Goal: Information Seeking & Learning: Learn about a topic

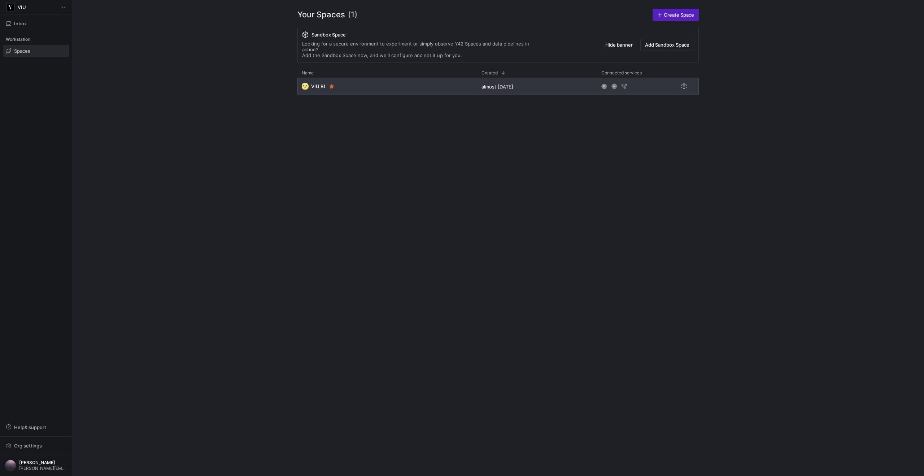
click at [352, 78] on div "🌝 VIU BI" at bounding box center [387, 86] width 180 height 17
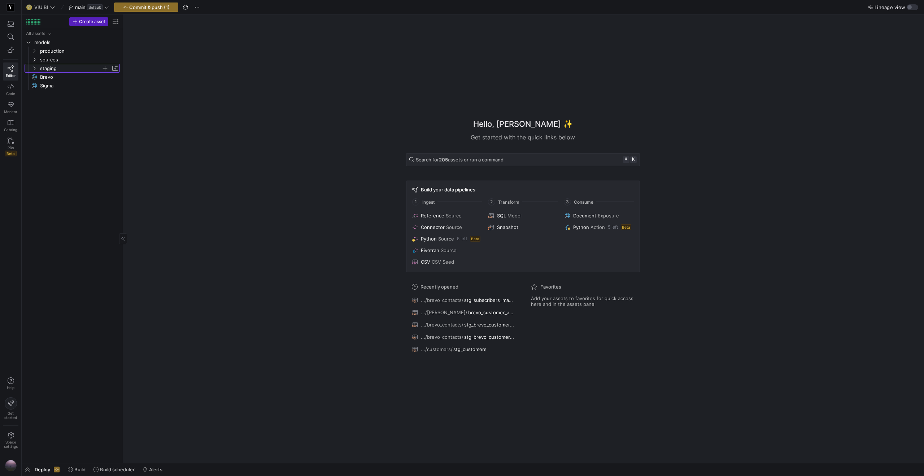
click at [37, 71] on span "staging" at bounding box center [75, 68] width 89 height 8
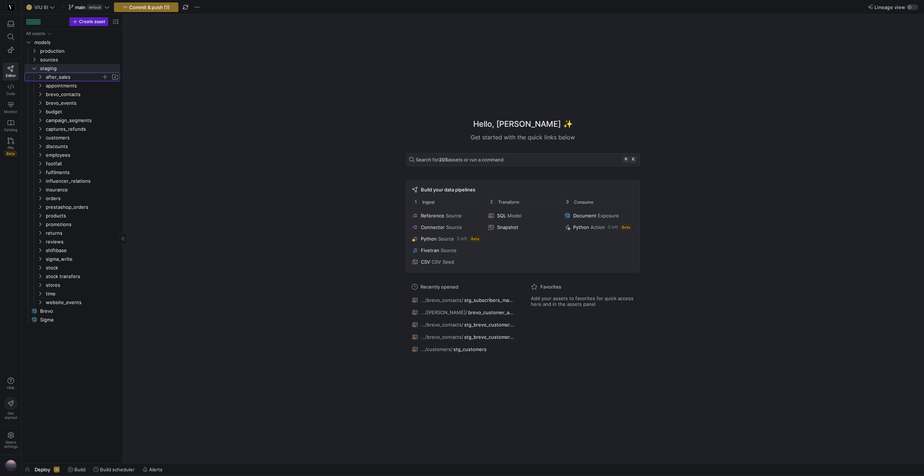
click at [39, 79] on y42-icon "Press SPACE to select this row." at bounding box center [40, 77] width 6 height 6
click at [75, 95] on span "stg_after_sales​​​​​​​​​​" at bounding box center [81, 94] width 61 height 8
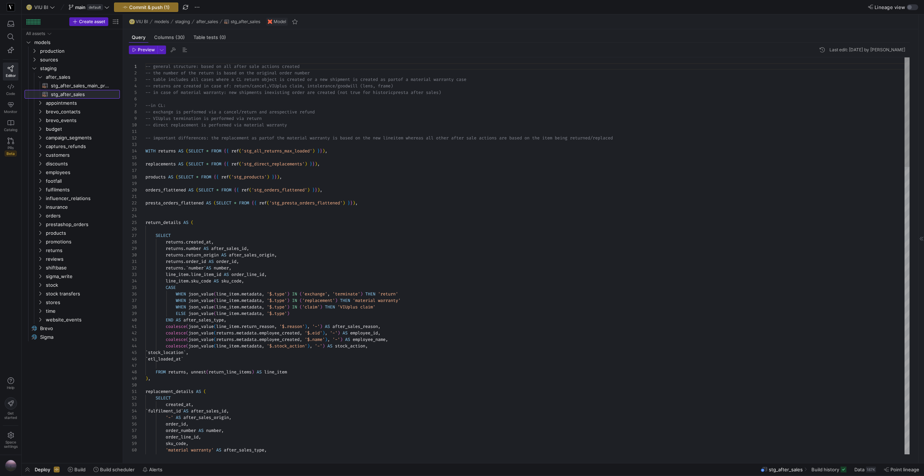
scroll to position [45, 0]
click at [161, 51] on span "button" at bounding box center [162, 50] width 8 height 8
click at [131, 88] on mat-radio-group "Preview 100 Fast preview but limit to the first 100 rows Full Preview Slower bu…" at bounding box center [118, 86] width 87 height 34
click at [97, 95] on p "Full Preview" at bounding box center [114, 94] width 61 height 6
click at [81, 95] on input "Full Preview Slower but complete preview" at bounding box center [78, 97] width 6 height 6
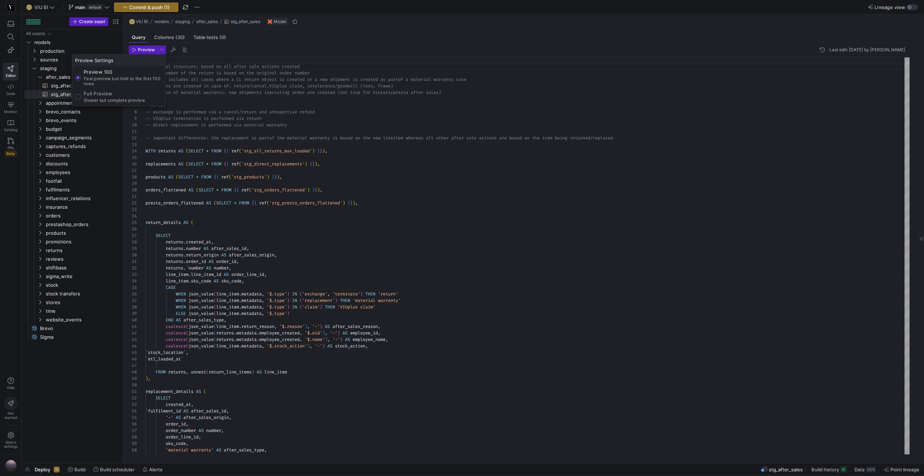
radio input "true"
click at [145, 51] on div at bounding box center [462, 238] width 924 height 476
click at [145, 51] on span "Preview" at bounding box center [146, 49] width 17 height 5
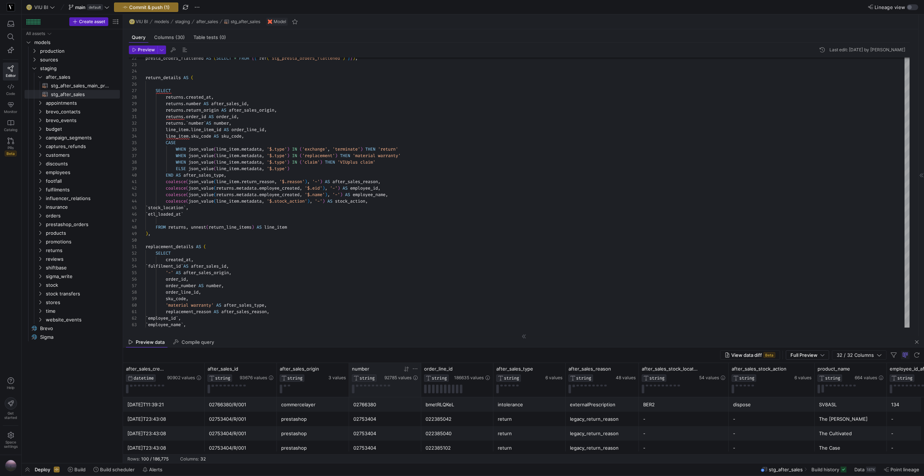
click at [416, 368] on icon at bounding box center [415, 369] width 6 height 6
type input "87286969"
click at [475, 440] on button "Apply" at bounding box center [475, 442] width 22 height 9
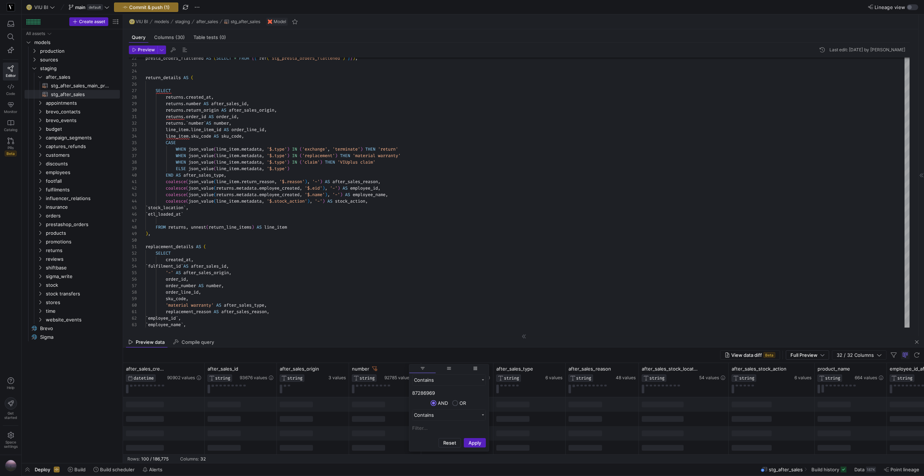
click at [495, 344] on div "Preview data Compile query" at bounding box center [523, 341] width 801 height 11
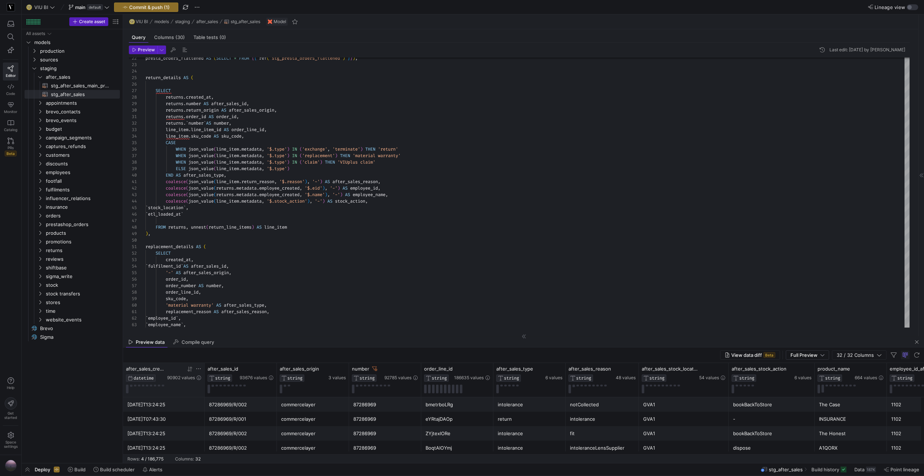
click at [188, 371] on div at bounding box center [190, 369] width 6 height 6
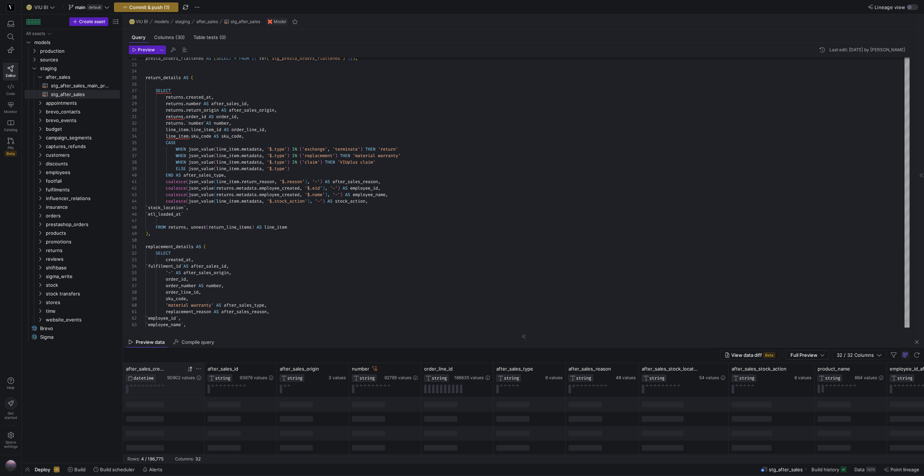
click at [188, 371] on icon at bounding box center [190, 369] width 6 height 6
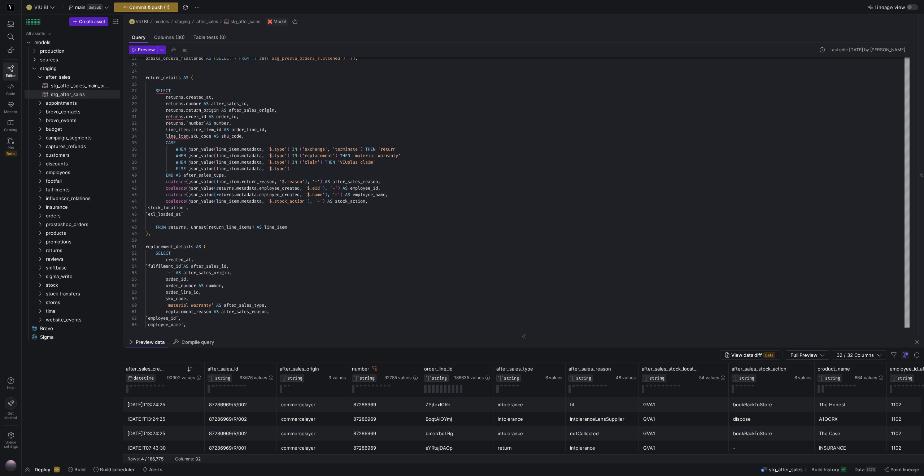
scroll to position [4, 0]
click at [178, 442] on div "[DATE]T07:43:30" at bounding box center [163, 444] width 73 height 14
click at [513, 443] on div "return" at bounding box center [530, 444] width 64 height 14
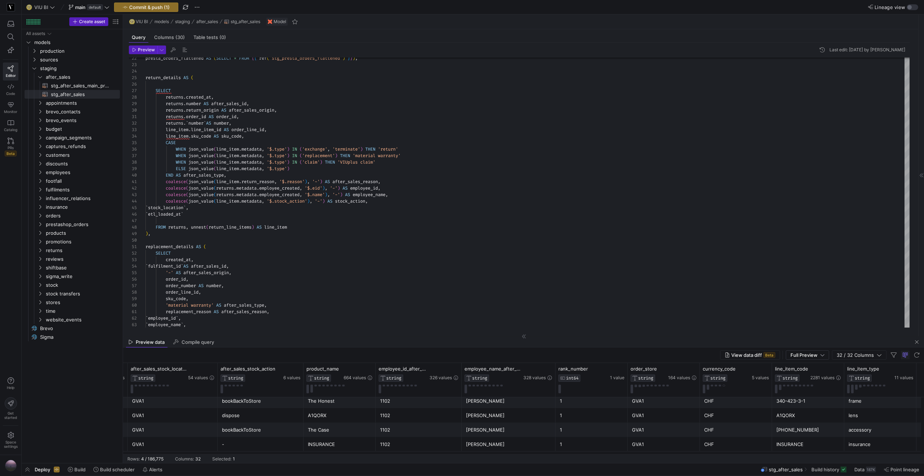
scroll to position [0, 802]
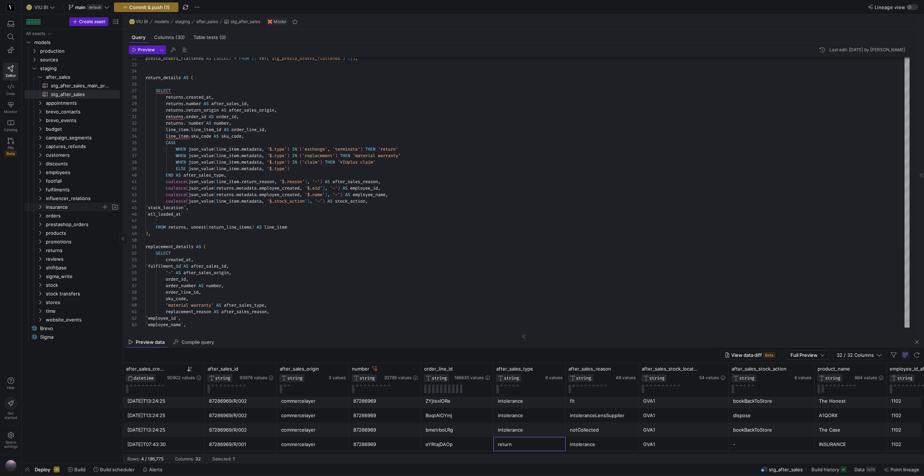
click at [39, 205] on icon "Press SPACE to select this row." at bounding box center [40, 207] width 5 height 4
click at [82, 250] on span "test​​​​​​​​​​" at bounding box center [81, 250] width 61 height 8
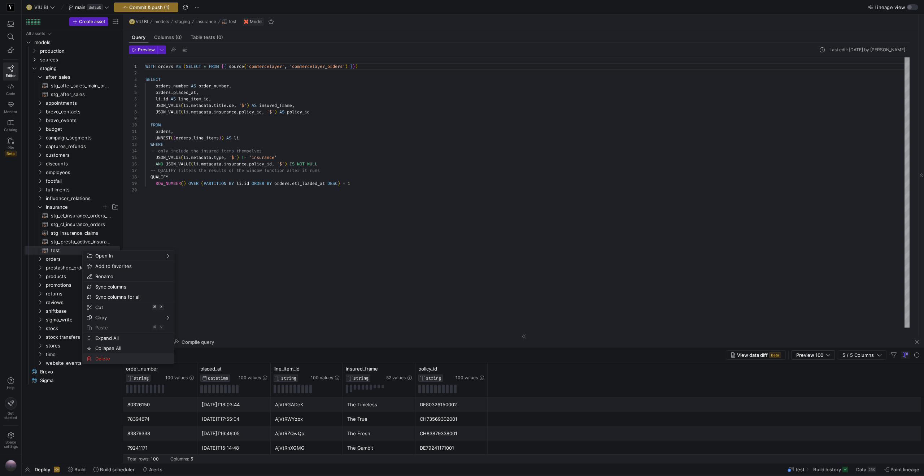
click at [105, 357] on span "Delete" at bounding box center [122, 358] width 60 height 10
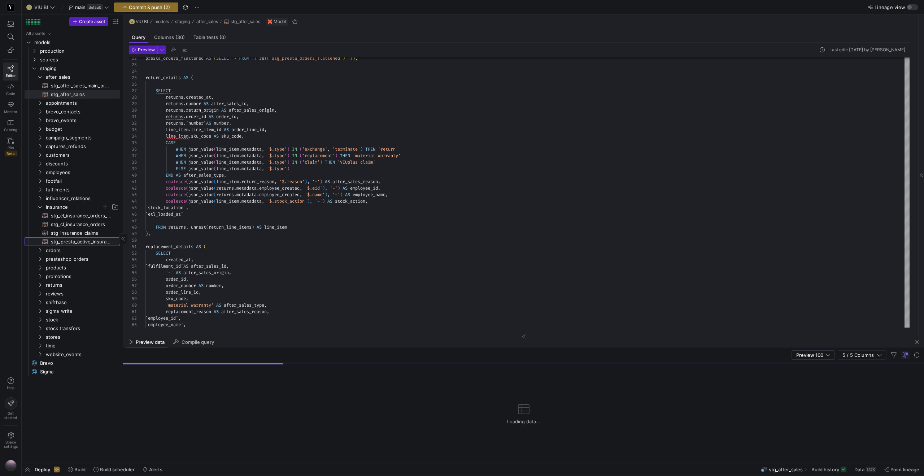
click at [80, 243] on span "stg_presta_active_insurance_policies​​​​​​​​​​" at bounding box center [81, 241] width 61 height 8
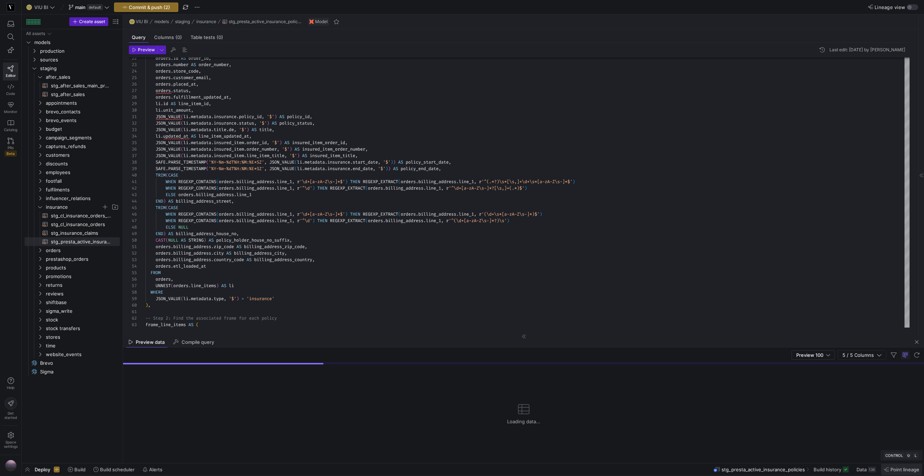
click at [906, 470] on span "Point lineage" at bounding box center [904, 469] width 29 height 6
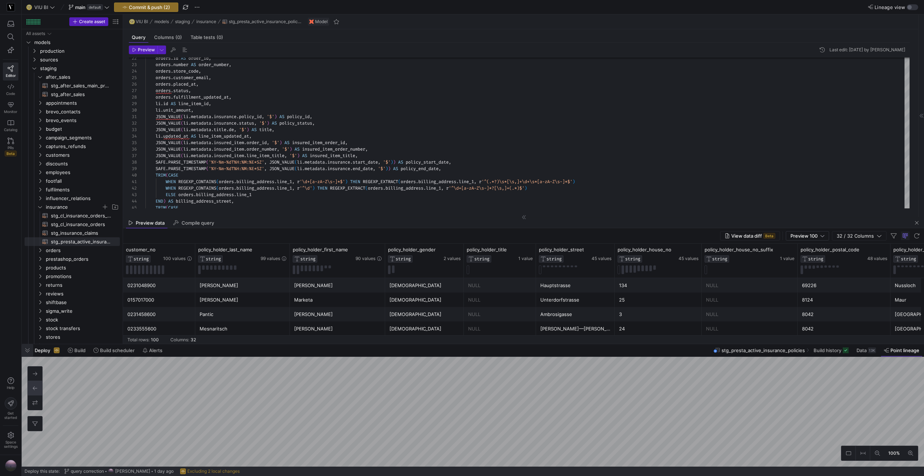
click at [27, 351] on span "button" at bounding box center [28, 350] width 12 height 12
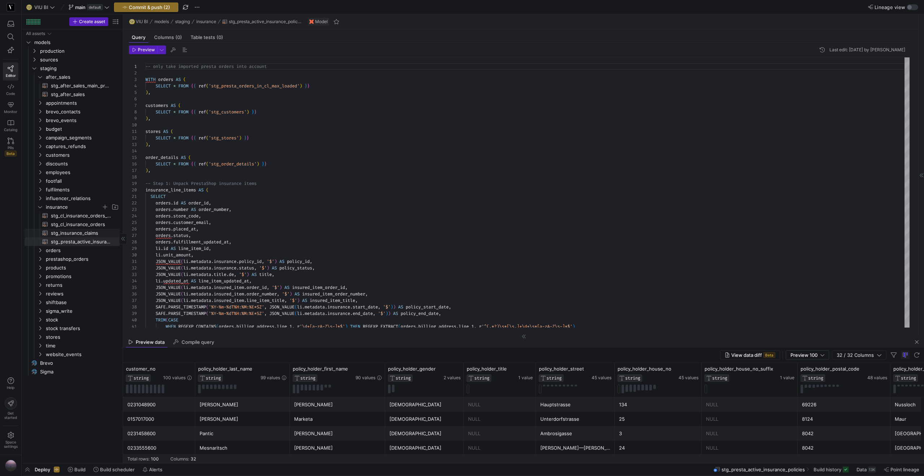
click at [69, 231] on span "stg_insurance_claims​​​​​​​​​​" at bounding box center [81, 233] width 61 height 8
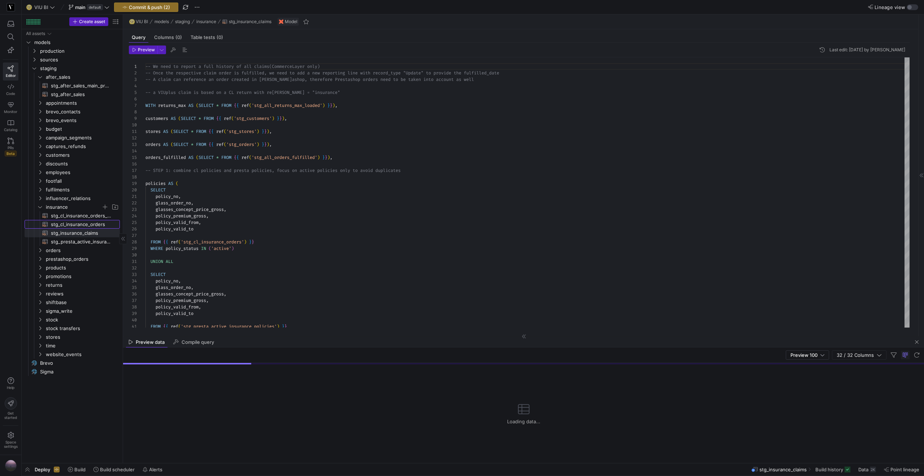
click at [73, 225] on span "stg_cl_insurance_orders​​​​​​​​​​" at bounding box center [81, 224] width 61 height 8
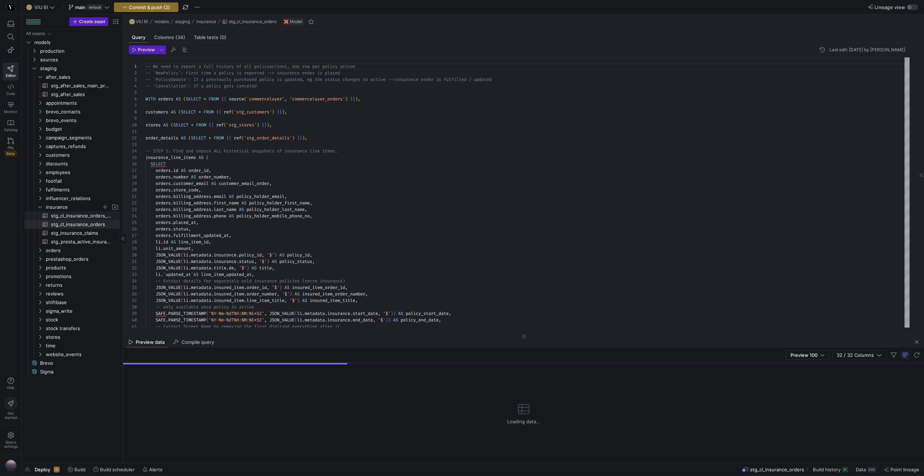
click at [81, 215] on span "stg_cl_insurance_orders_incl_after_sales​​​​​​​​​​" at bounding box center [81, 215] width 61 height 8
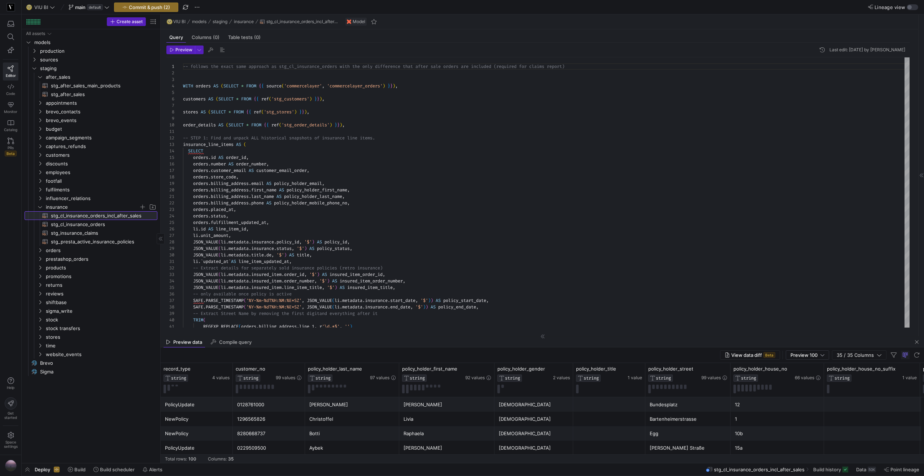
drag, startPoint x: 122, startPoint y: 193, endPoint x: 160, endPoint y: 189, distance: 37.8
click at [132, 224] on span "stg_cl_insurance_orders​​​​​​​​​​" at bounding box center [100, 224] width 98 height 8
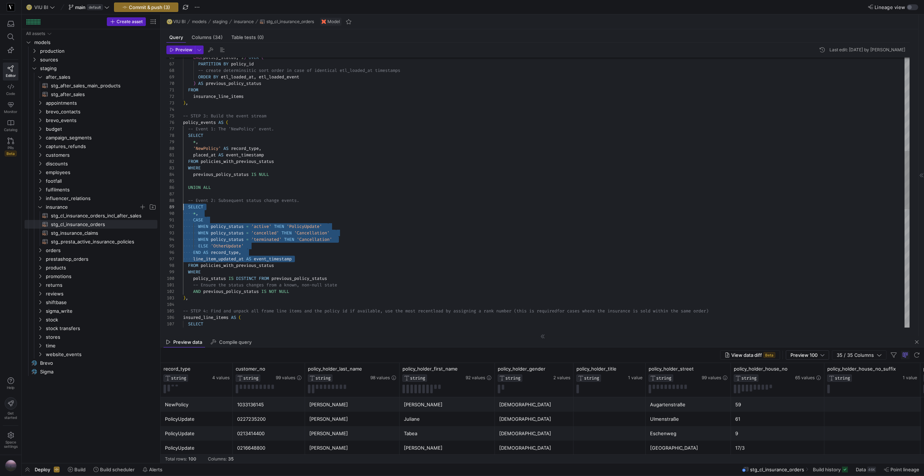
scroll to position [45, 0]
drag, startPoint x: 295, startPoint y: 262, endPoint x: 182, endPoint y: 203, distance: 127.0
click at [183, 203] on div "SELECT ) , -- STEP 4: Find and unpack all frame line items an d the policy id i…" at bounding box center [546, 249] width 727 height 1247
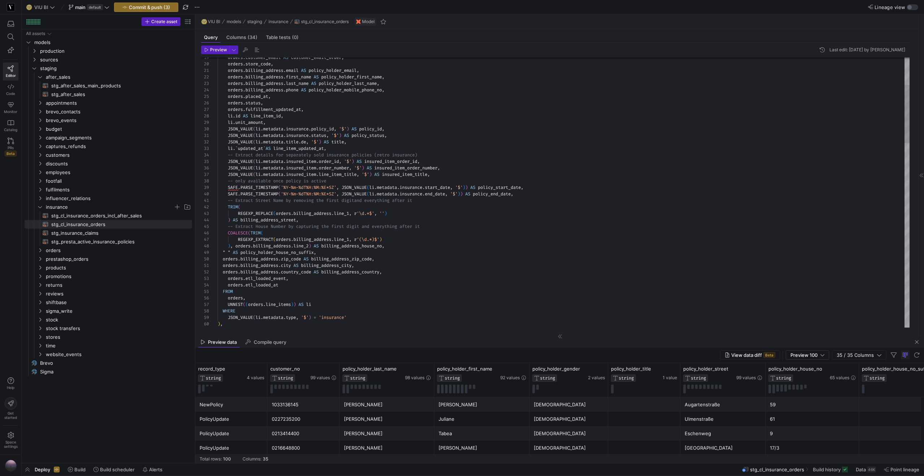
drag, startPoint x: 160, startPoint y: 183, endPoint x: 250, endPoint y: 174, distance: 90.3
click at [250, 174] on as-split "Create asset Drag here to set row groups Drag here to set column labels Group 1…" at bounding box center [473, 238] width 902 height 448
click at [38, 250] on icon "Press SPACE to select this row." at bounding box center [40, 250] width 5 height 4
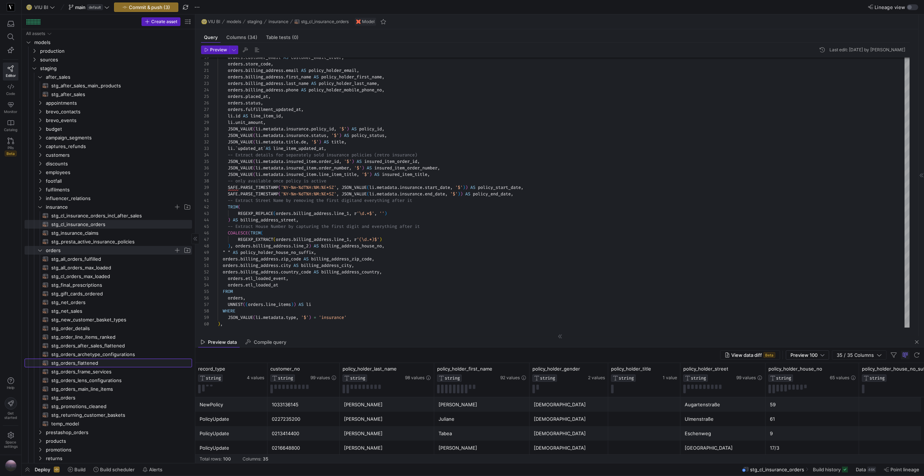
click at [81, 363] on span "stg_orders_flattened​​​​​​​​​​" at bounding box center [117, 363] width 132 height 8
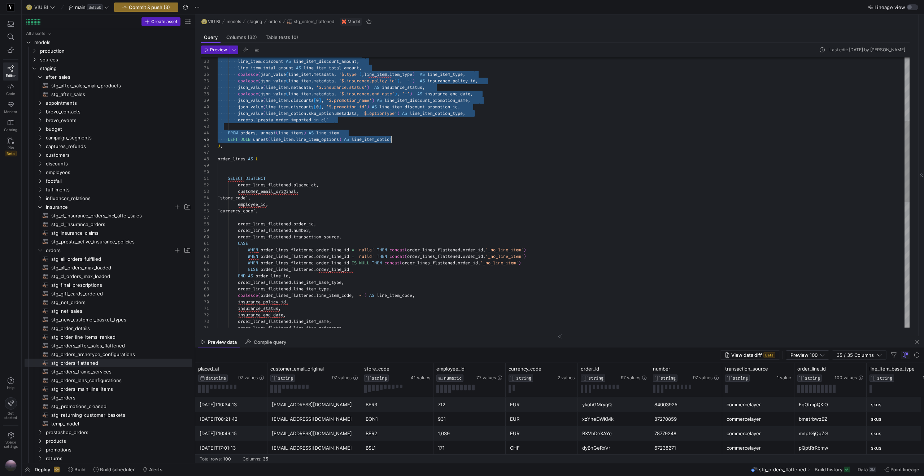
scroll to position [52, 179]
drag, startPoint x: 218, startPoint y: 119, endPoint x: 406, endPoint y: 139, distance: 189.9
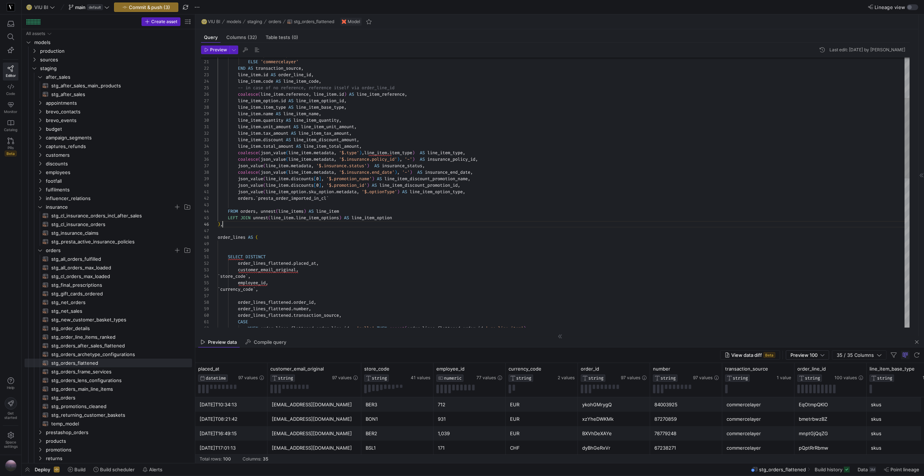
click at [294, 225] on div "json_value ( line_item . metadata , '$.insurance.status' ) AS insurance_status …" at bounding box center [564, 374] width 692 height 902
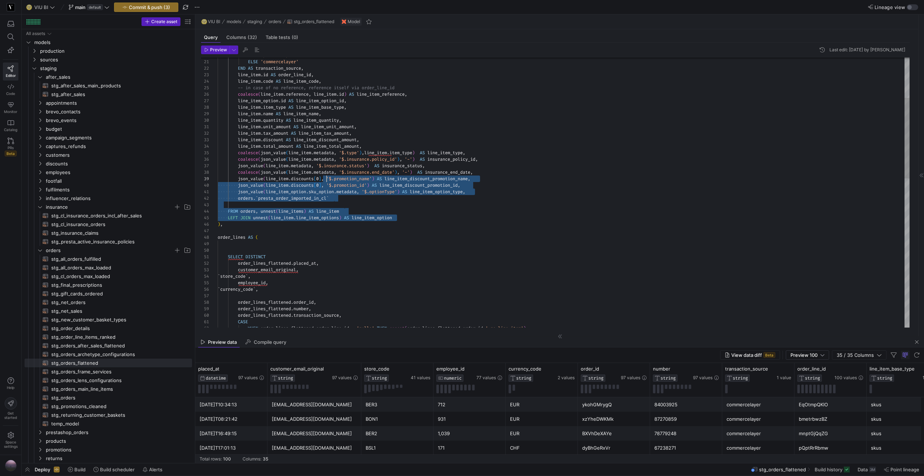
scroll to position [26, 62]
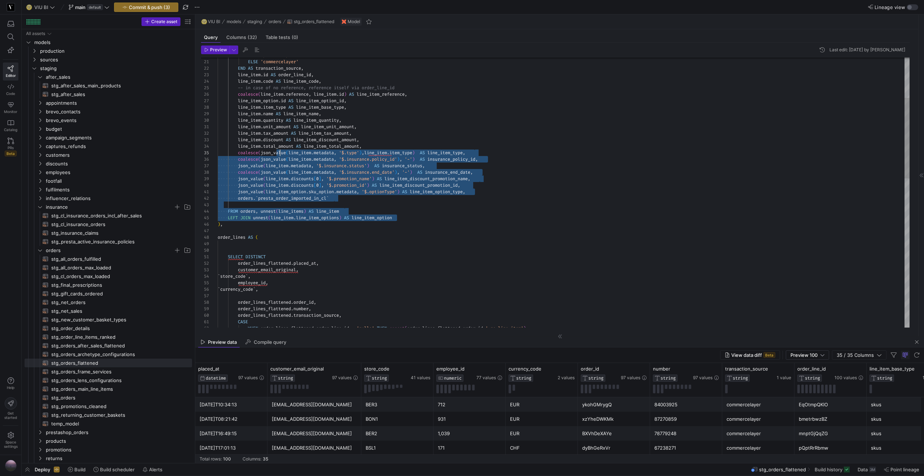
drag, startPoint x: 400, startPoint y: 217, endPoint x: 279, endPoint y: 151, distance: 137.4
click at [279, 151] on div "json_value ( line_item . metadata , '$.insurance.status' ) AS insurance_status …" at bounding box center [564, 374] width 692 height 902
click at [354, 206] on div "json_value ( line_item . metadata , '$.insurance.status' ) AS insurance_status …" at bounding box center [564, 374] width 692 height 902
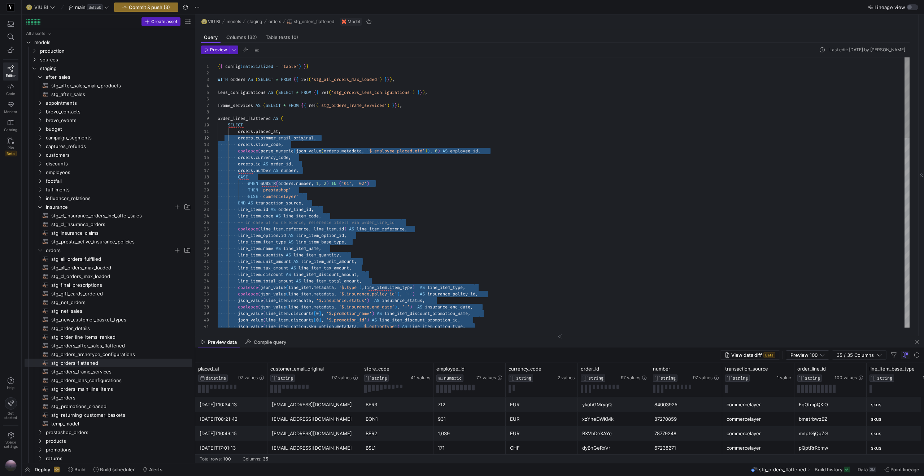
scroll to position [58, 0]
drag, startPoint x: 247, startPoint y: 199, endPoint x: 214, endPoint y: 123, distance: 82.9
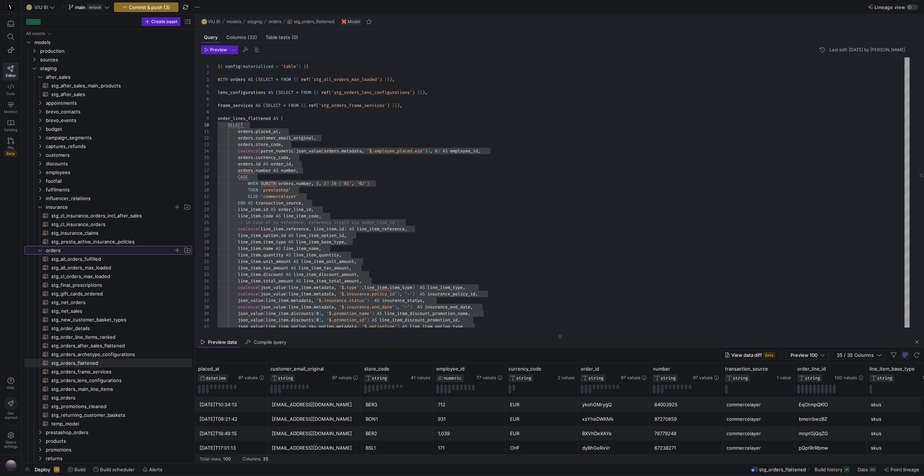
click at [41, 252] on icon "Press SPACE to select this row." at bounding box center [40, 250] width 5 height 4
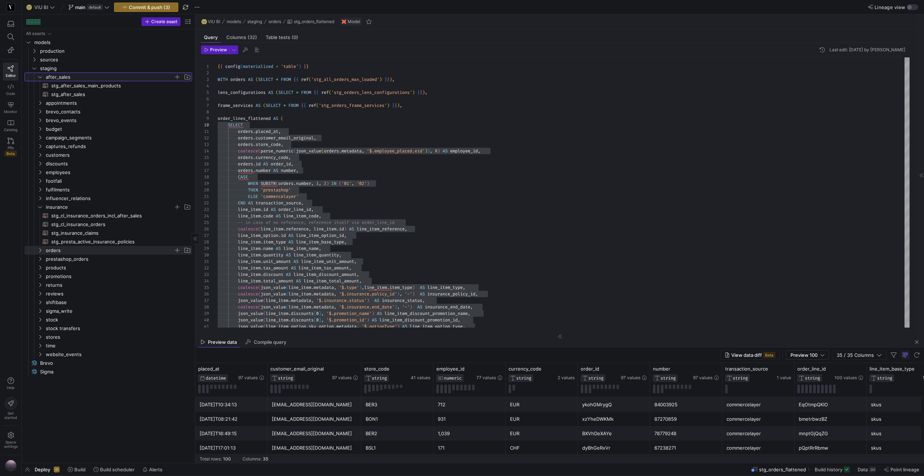
click at [42, 77] on icon "Press SPACE to select this row." at bounding box center [40, 77] width 5 height 4
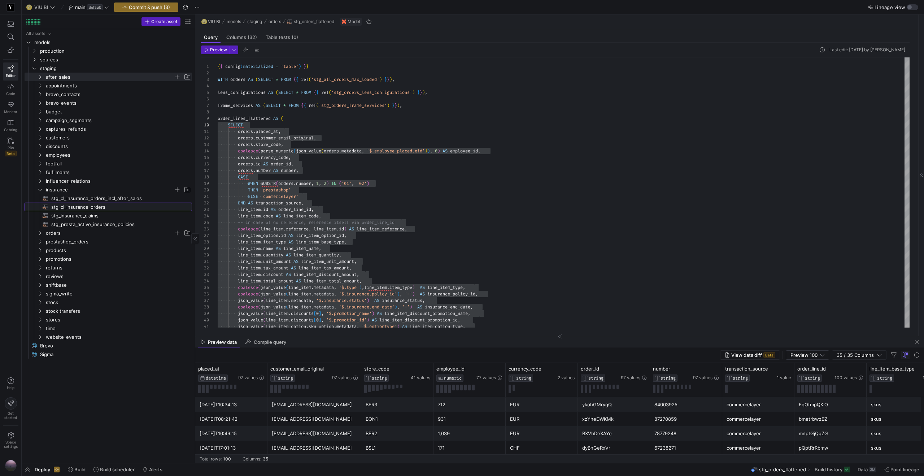
click at [82, 206] on span "stg_cl_insurance_orders​​​​​​​​​​" at bounding box center [117, 207] width 132 height 8
type textarea "-- We need to report a full history of all policy actions, one row per policy a…"
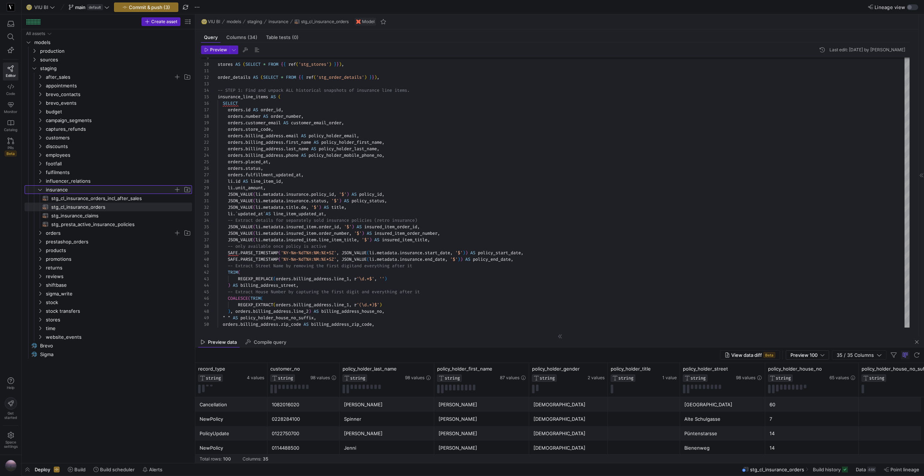
click at [40, 189] on icon "Press SPACE to select this row." at bounding box center [40, 189] width 5 height 4
